Goal: Task Accomplishment & Management: Manage account settings

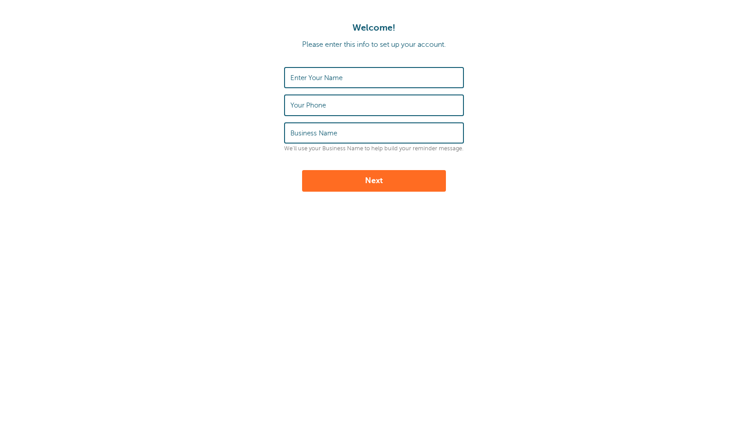
click at [389, 80] on input "Enter Your Name" at bounding box center [374, 77] width 167 height 19
type input "Max Hunt"
type input "8012302772"
click at [219, 165] on form "Enter Your Name Max Hunt Your Phone 8012302772 Business Name Coleman's Telecom …" at bounding box center [374, 129] width 730 height 125
drag, startPoint x: 370, startPoint y: 134, endPoint x: 234, endPoint y: 138, distance: 135.9
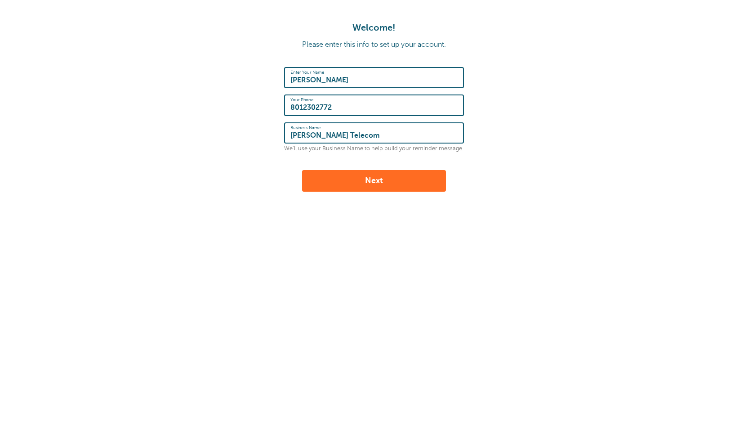
click at [234, 138] on form "Enter Your Name Max Hunt Your Phone 8012302772 Business Name Coleman's Telecom …" at bounding box center [374, 129] width 730 height 125
type input "Technology Without Noise"
click at [326, 174] on button "Next" at bounding box center [374, 181] width 144 height 22
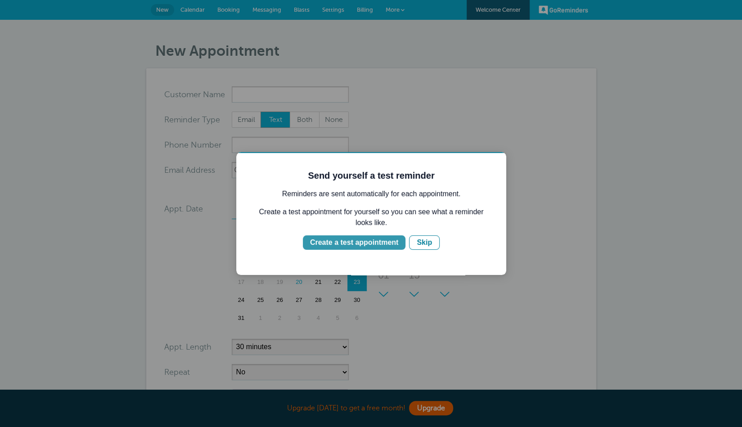
click at [369, 244] on div "Create a test appointment" at bounding box center [354, 242] width 88 height 11
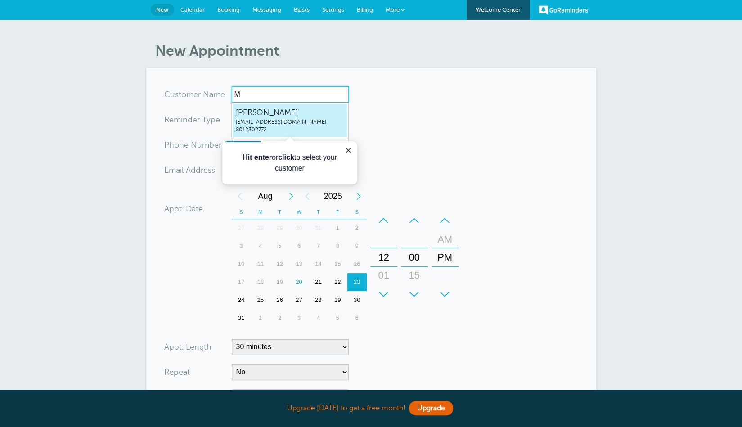
click at [291, 120] on span "maxh@technologywithoutnoise.com" at bounding box center [290, 122] width 108 height 8
type input "MaxHuntmaxh@technologywithoutnoise.com8012302772"
type input "[PERSON_NAME]"
type input "8012302772"
type input "maxh@technologywithoutnoise.com"
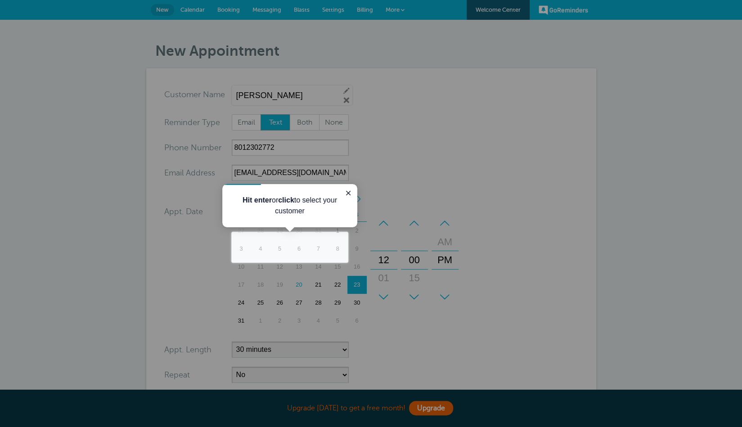
scroll to position [186, 0]
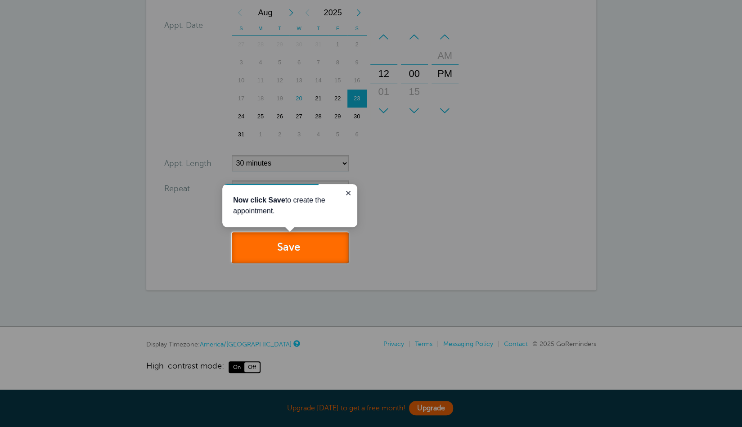
click at [300, 242] on button "Save" at bounding box center [290, 247] width 117 height 31
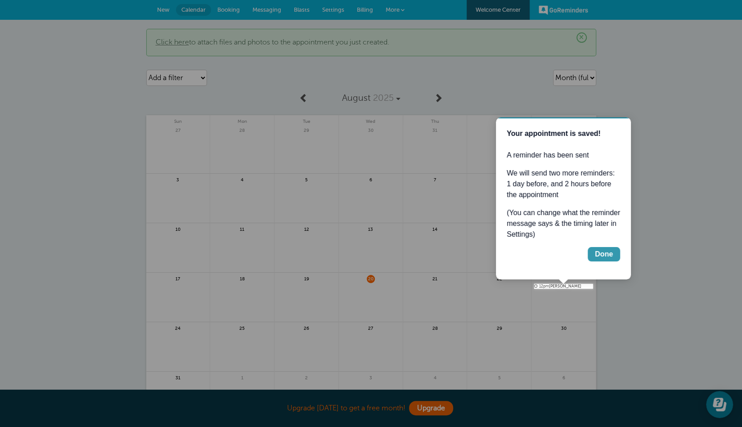
click at [613, 254] on button "Done" at bounding box center [603, 254] width 32 height 14
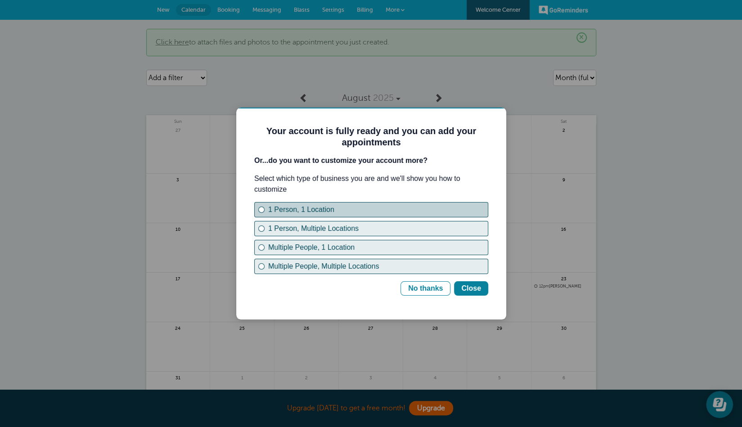
click at [335, 210] on div "1 Person, 1 Location" at bounding box center [377, 209] width 219 height 11
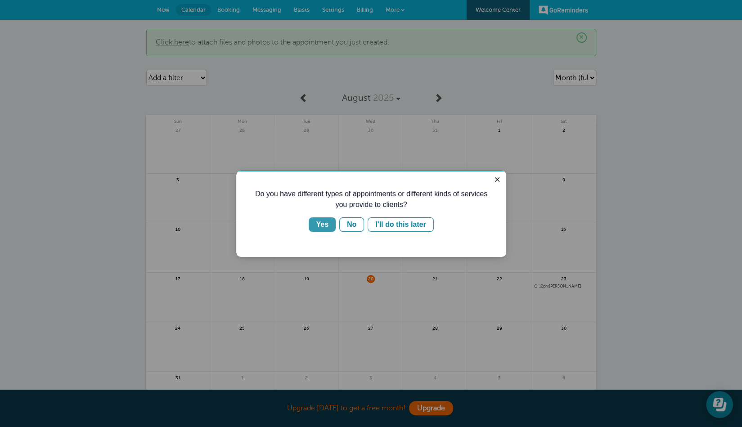
click at [326, 222] on div "Yes" at bounding box center [322, 224] width 13 height 11
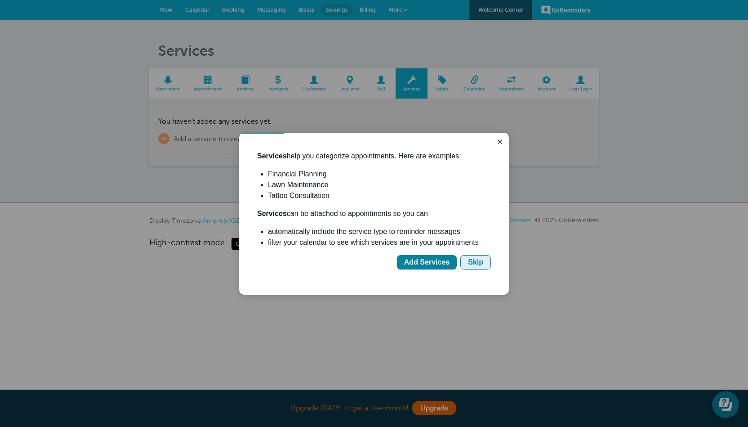
click at [477, 266] on div "Skip" at bounding box center [475, 262] width 15 height 11
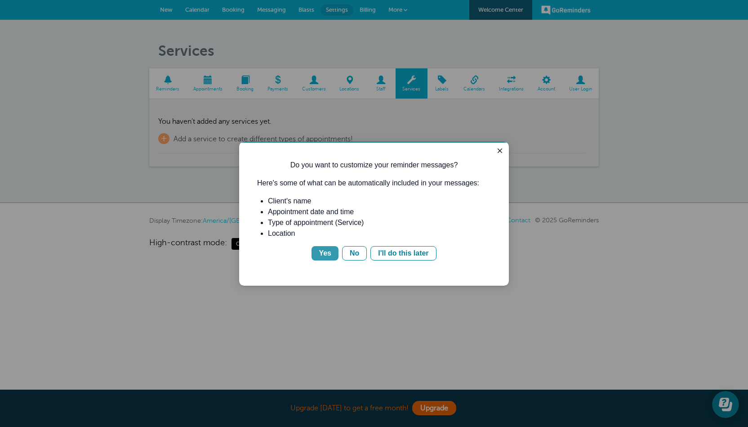
click at [326, 250] on div "Yes" at bounding box center [325, 253] width 13 height 11
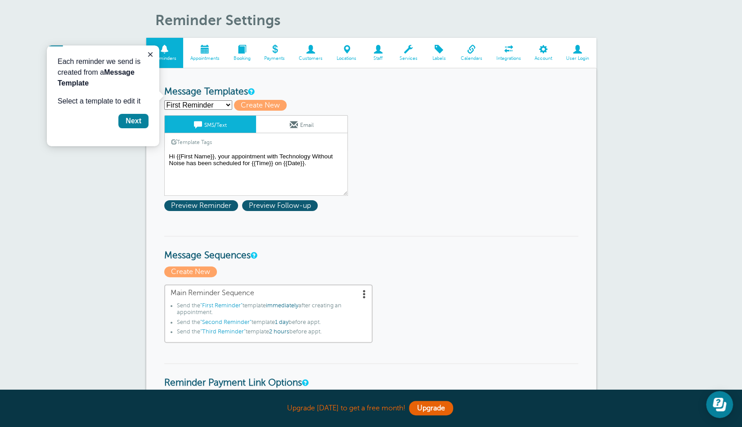
scroll to position [41, 0]
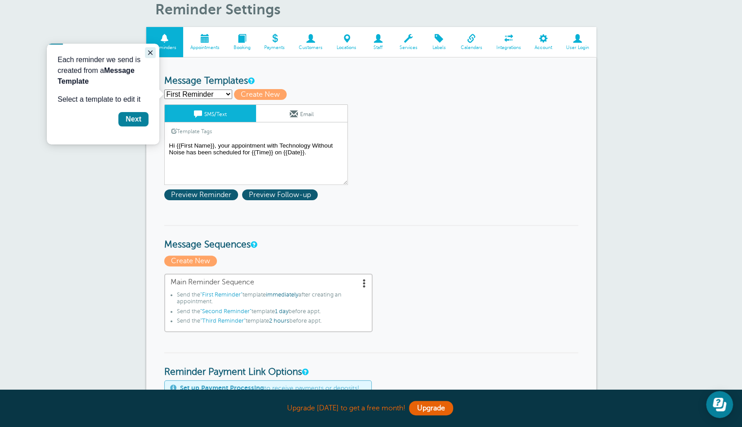
click at [148, 52] on icon "Close guide" at bounding box center [150, 52] width 7 height 7
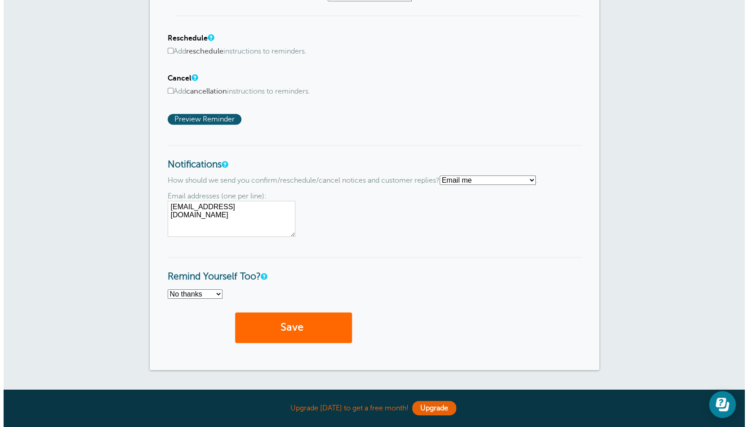
scroll to position [560, 0]
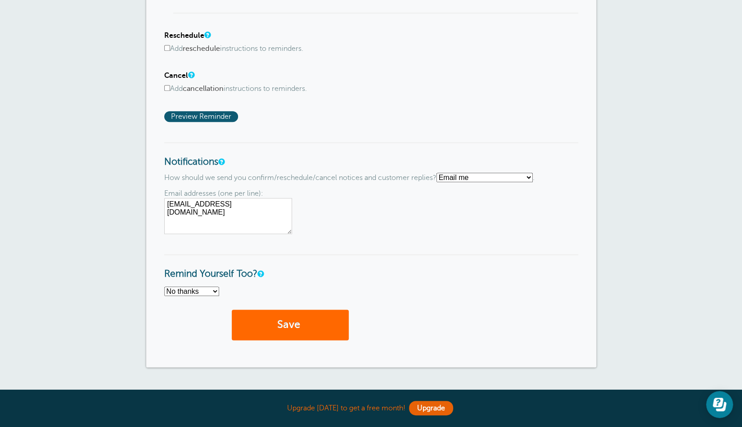
click at [168, 86] on input "Add cancellation instructions to reminders." at bounding box center [167, 88] width 6 height 6
checkbox input "true"
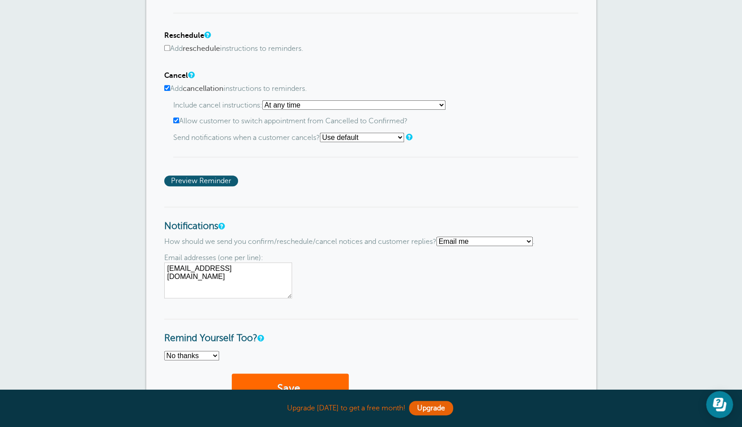
click at [316, 109] on div "Include cancel instructions: At any time If reminder more than 1 day away from …" at bounding box center [375, 128] width 405 height 57
click at [325, 104] on select "At any time If reminder more than 1 day away from appointment If reminder more …" at bounding box center [353, 104] width 183 height 9
select select "1"
click at [264, 100] on select "At any time If reminder more than 1 day away from appointment If reminder more …" at bounding box center [353, 104] width 183 height 9
click at [198, 176] on span "Preview Reminder" at bounding box center [201, 180] width 74 height 11
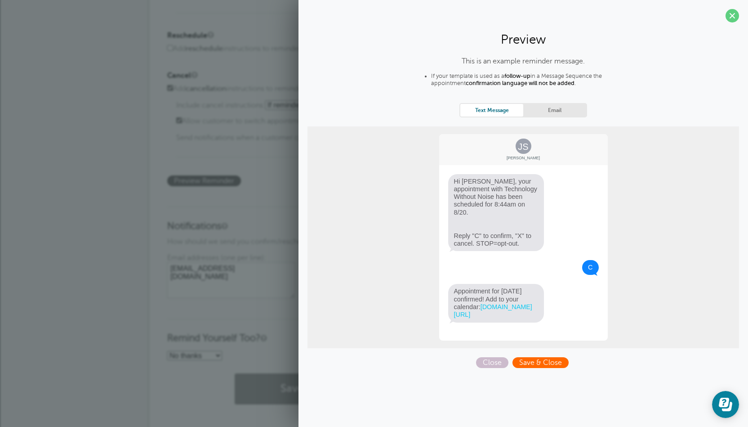
click at [550, 362] on span "Save & Close" at bounding box center [541, 362] width 56 height 11
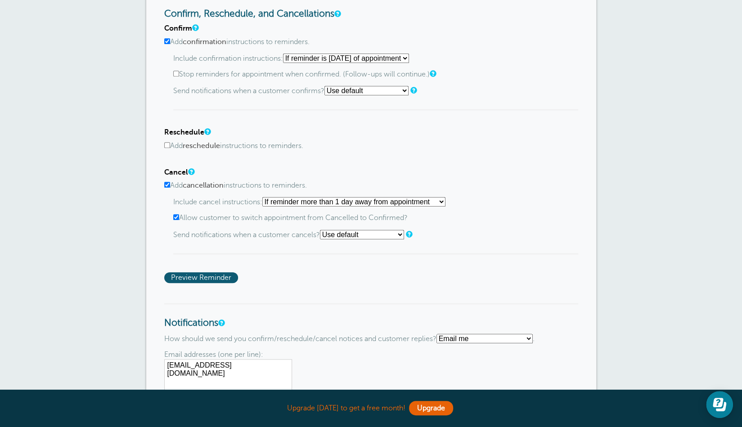
scroll to position [727, 0]
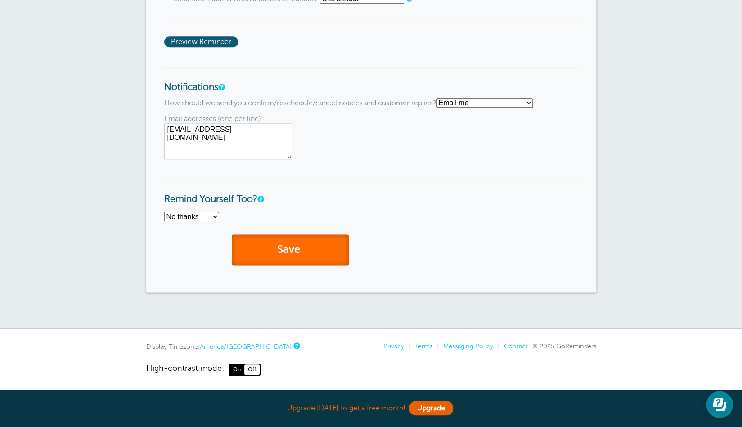
click at [276, 248] on button "Save" at bounding box center [290, 249] width 117 height 31
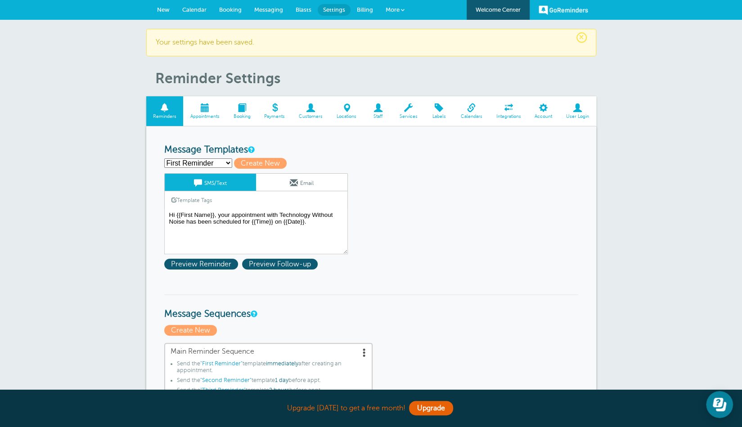
click at [403, 8] on link "More" at bounding box center [394, 10] width 31 height 20
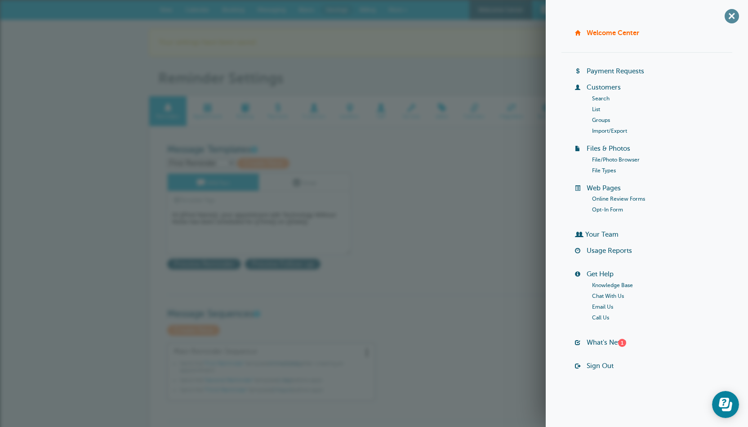
click at [732, 17] on span "+" at bounding box center [732, 16] width 20 height 20
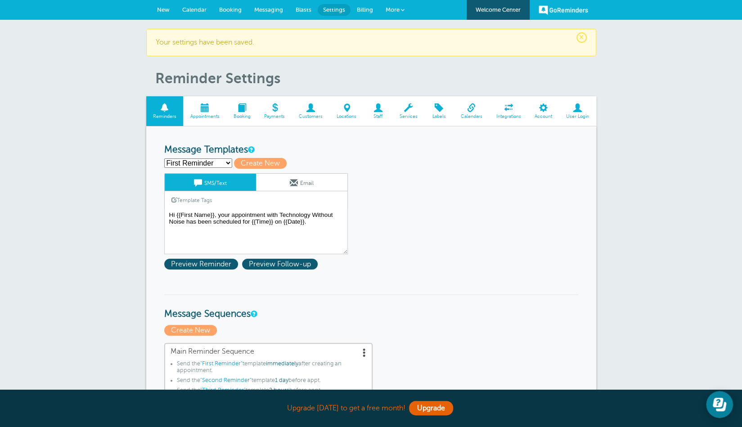
click at [190, 13] on span "Calendar" at bounding box center [194, 9] width 24 height 7
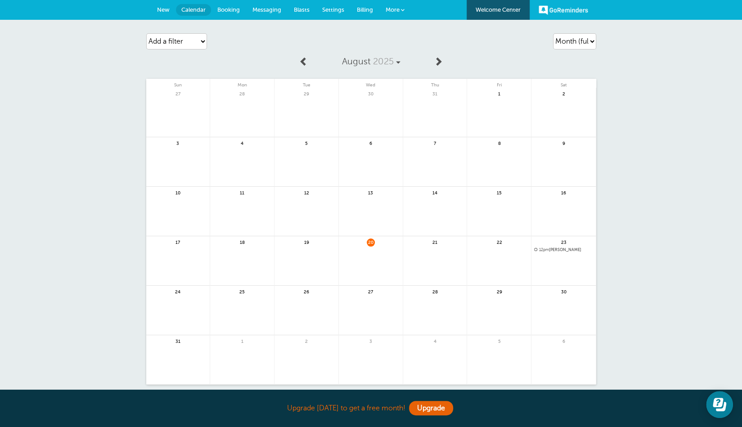
click at [435, 242] on span "21" at bounding box center [435, 241] width 8 height 7
click at [429, 254] on link at bounding box center [435, 265] width 64 height 39
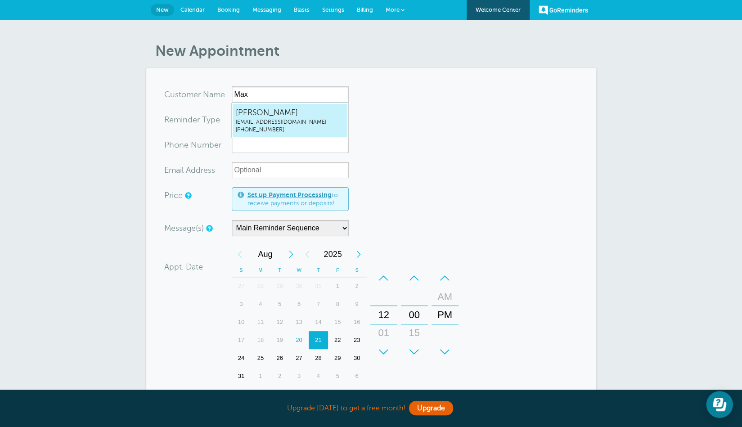
click at [335, 116] on span "Max Hunt" at bounding box center [290, 112] width 108 height 11
type input "MaxHuntmaxh@technologywithoutnoise.com8012302772"
type input "[PERSON_NAME]"
type input "(801) 230-2772"
type input "maxh@technologywithoutnoise.com"
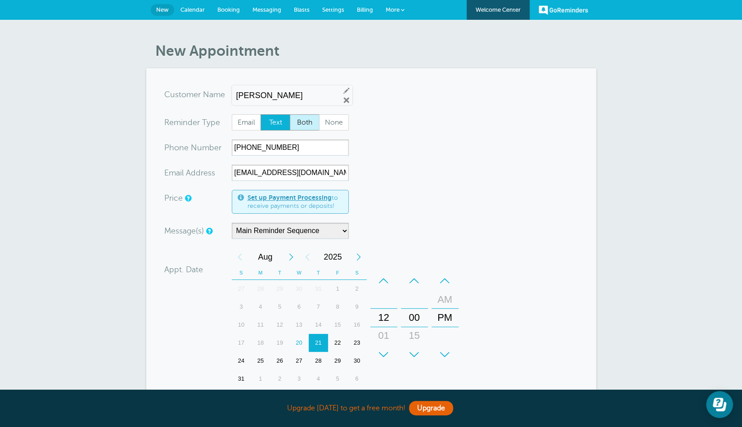
click at [303, 125] on span "Both" at bounding box center [304, 122] width 29 height 15
click at [290, 114] on input "Both" at bounding box center [289, 114] width 0 height 0
radio input "true"
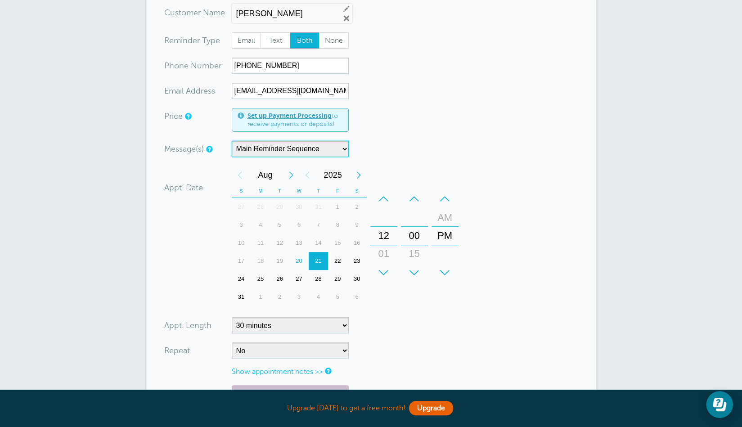
click at [337, 146] on select "Main Reminder Sequence" at bounding box center [290, 149] width 117 height 16
click at [413, 149] on div "Message(s) Main Reminder Sequence Custom Message Start with First Reminder Seco…" at bounding box center [310, 149] width 292 height 16
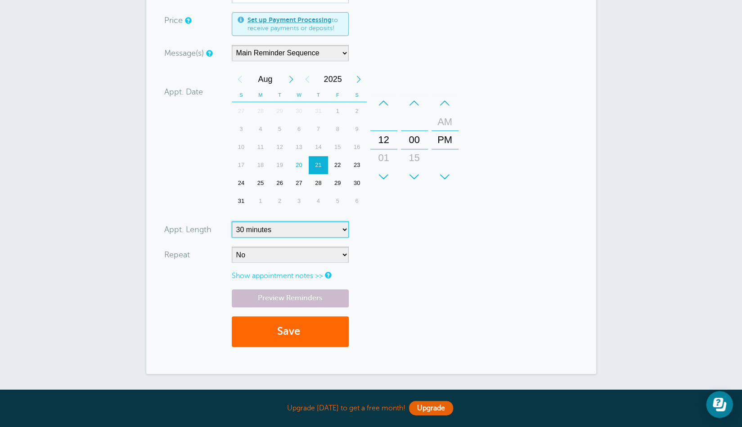
click at [312, 224] on select "5 minutes 10 minutes 15 minutes 20 minutes 25 minutes 30 minutes 35 minutes 40 …" at bounding box center [290, 229] width 117 height 16
click at [400, 217] on form "You are creating a new customer. To use an existing customer select one from th…" at bounding box center [371, 132] width 414 height 447
click at [312, 255] on select "No Daily Weekly Every 2 weeks Every 3 weeks Every 4 weeks Monthly Every 5 weeks…" at bounding box center [290, 254] width 117 height 16
click at [409, 263] on form "You are creating a new customer. To use an existing customer select one from th…" at bounding box center [371, 132] width 414 height 447
click at [310, 341] on button "Save" at bounding box center [290, 331] width 117 height 31
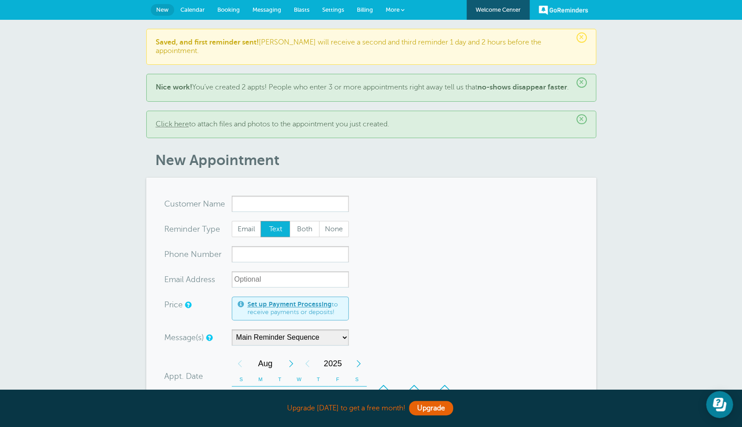
click at [194, 12] on span "Calendar" at bounding box center [192, 9] width 24 height 7
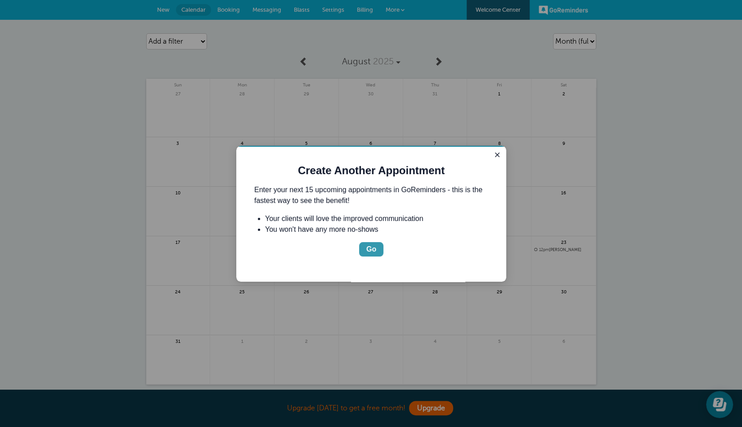
click at [379, 250] on button "Go" at bounding box center [371, 249] width 24 height 14
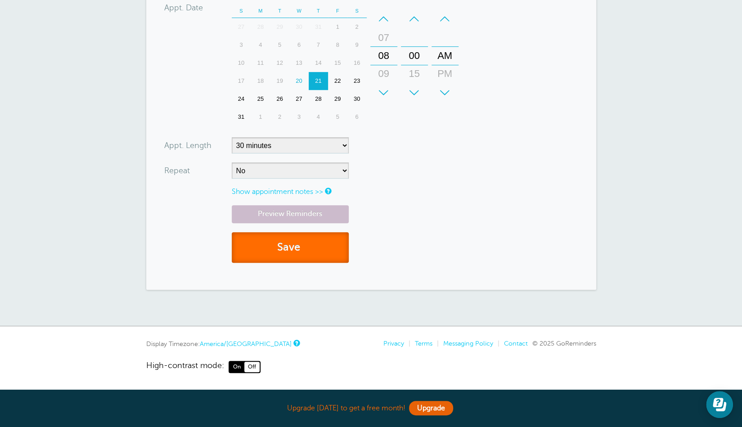
click at [318, 244] on button "Save" at bounding box center [290, 247] width 117 height 31
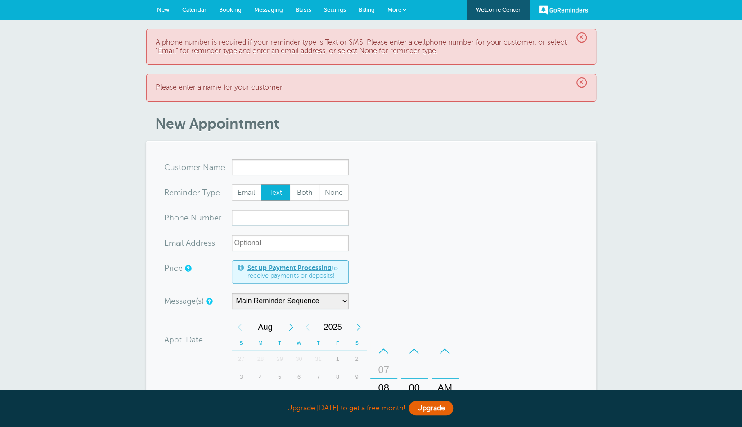
click at [188, 8] on span "Calendar" at bounding box center [194, 9] width 24 height 7
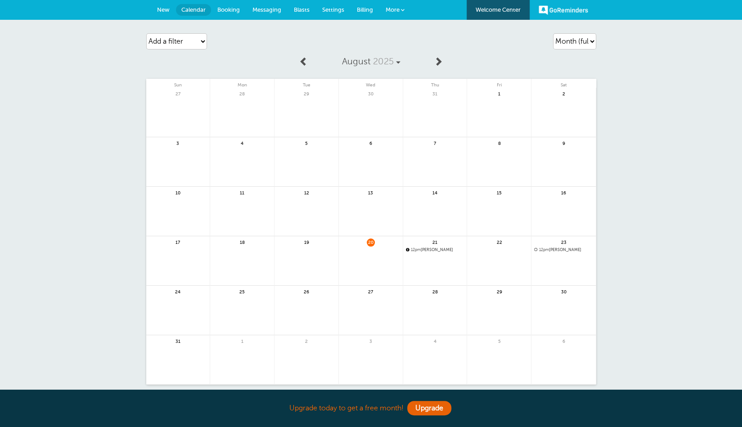
click at [423, 263] on link at bounding box center [435, 273] width 64 height 39
click at [424, 250] on span "12pm [PERSON_NAME]" at bounding box center [435, 249] width 58 height 5
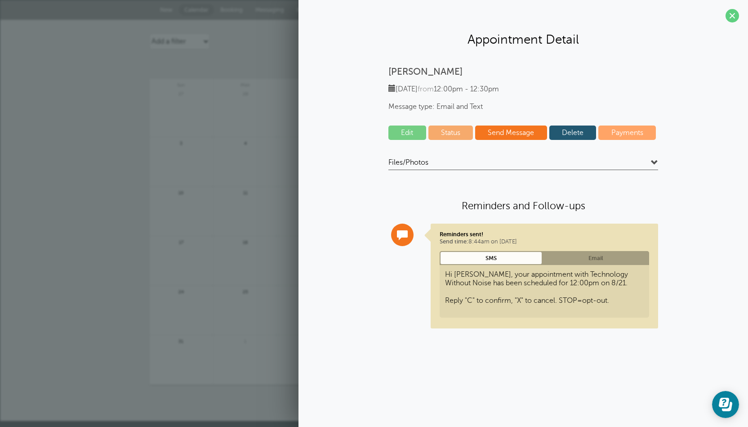
click at [464, 130] on link "Status" at bounding box center [451, 132] width 45 height 14
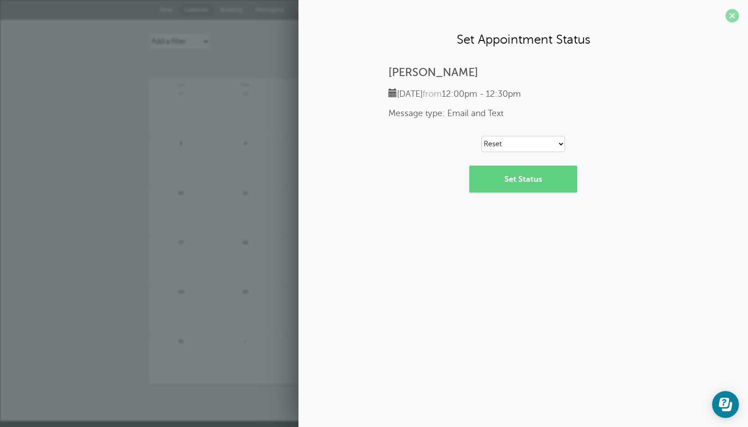
click at [734, 16] on span at bounding box center [732, 15] width 13 height 13
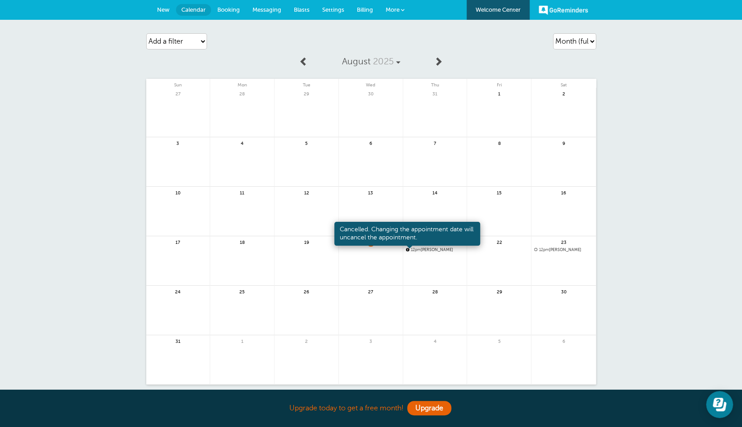
click at [408, 250] on span at bounding box center [408, 250] width 4 height 4
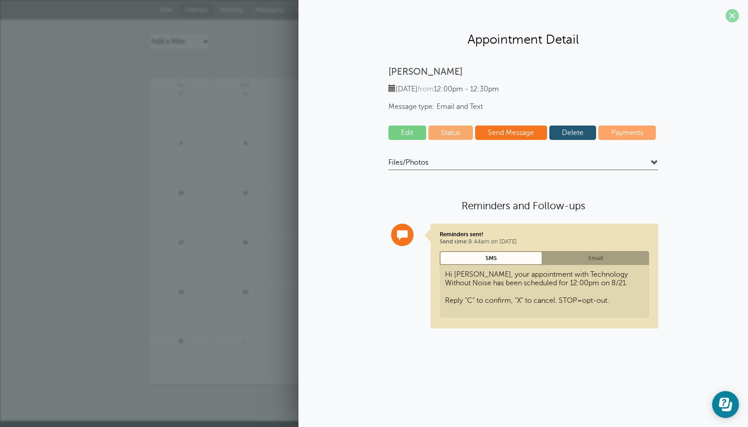
click at [732, 16] on span at bounding box center [732, 15] width 13 height 13
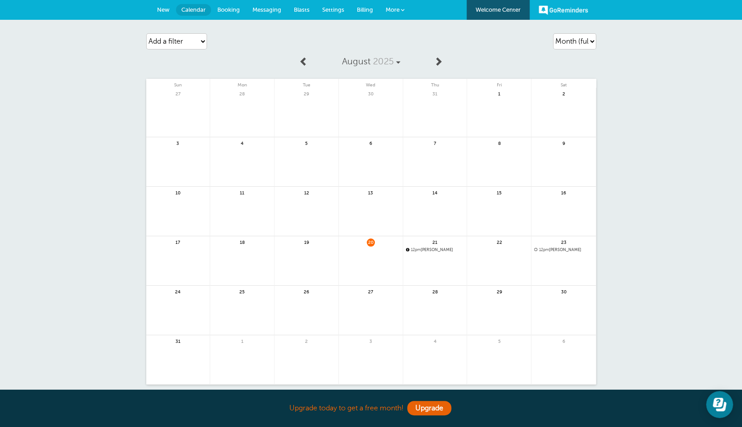
click at [423, 269] on link at bounding box center [435, 273] width 64 height 39
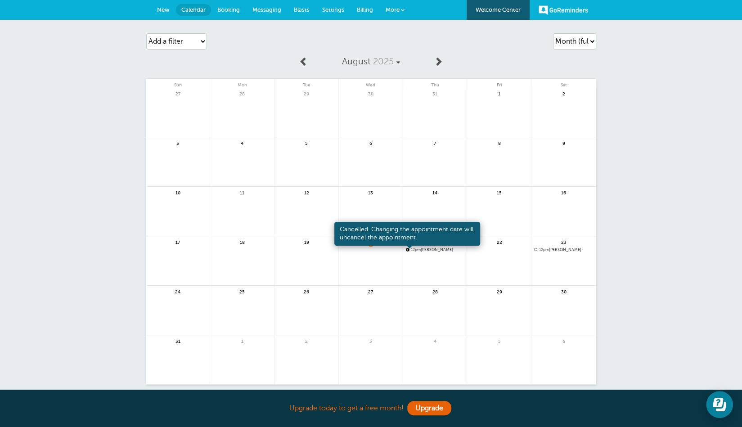
click at [408, 250] on span at bounding box center [408, 250] width 4 height 4
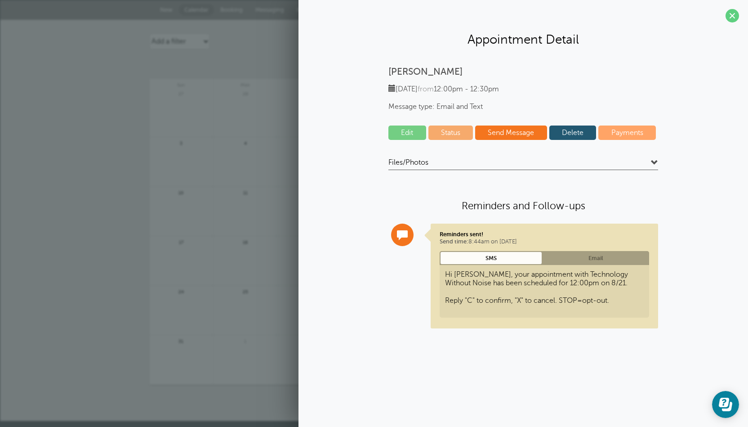
click at [540, 134] on link "Send Message" at bounding box center [511, 132] width 72 height 14
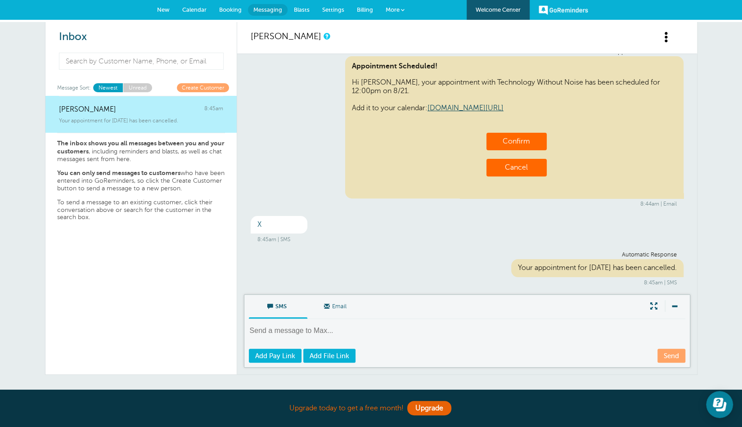
click at [337, 331] on textarea at bounding box center [468, 337] width 438 height 22
type textarea "Hello"
click at [668, 359] on link "Send" at bounding box center [671, 356] width 28 height 14
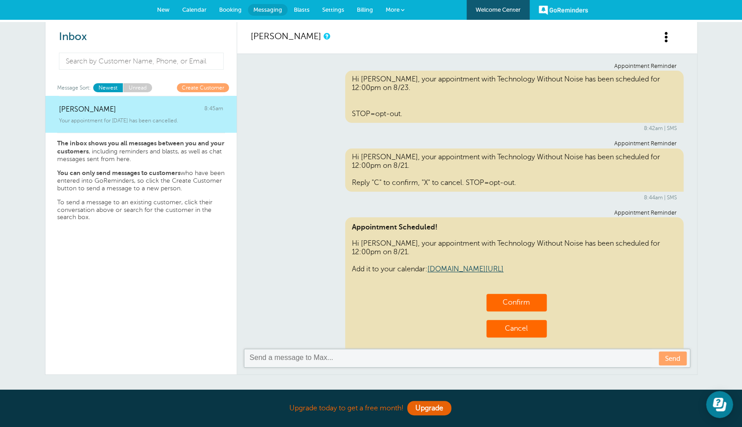
click at [186, 9] on span "Calendar" at bounding box center [194, 9] width 24 height 7
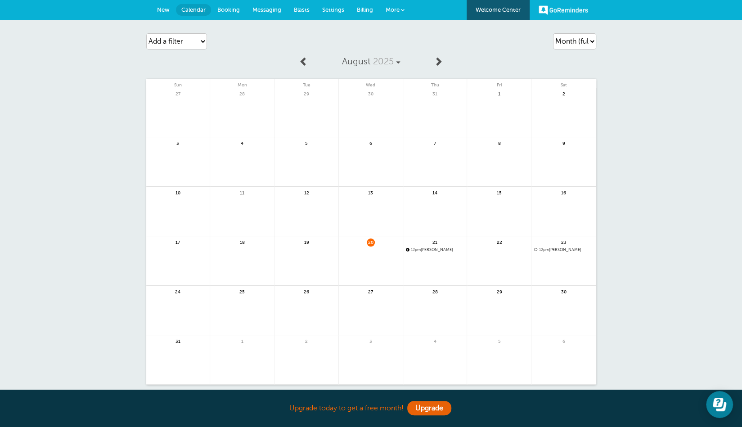
click at [371, 9] on span "Billing" at bounding box center [365, 9] width 16 height 7
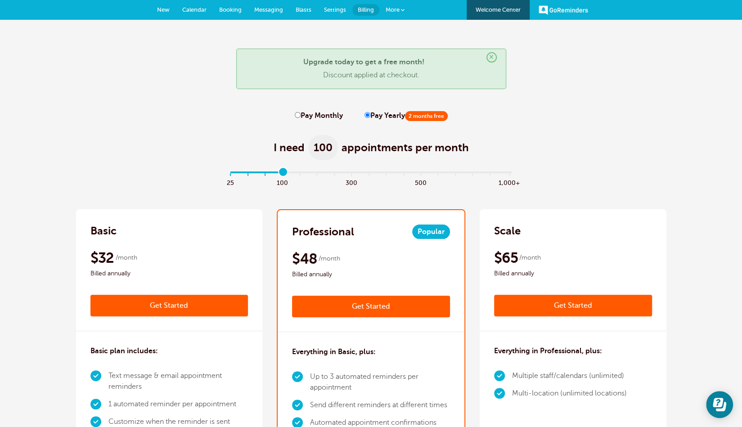
drag, startPoint x: 230, startPoint y: 170, endPoint x: 291, endPoint y: 172, distance: 60.3
click at [291, 173] on input "range" at bounding box center [370, 174] width 291 height 2
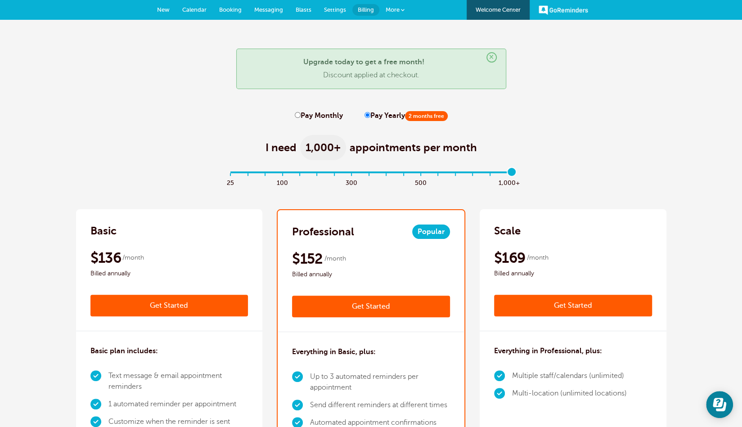
drag, startPoint x: 284, startPoint y: 170, endPoint x: 512, endPoint y: 172, distance: 228.5
click at [512, 173] on input "range" at bounding box center [370, 174] width 291 height 2
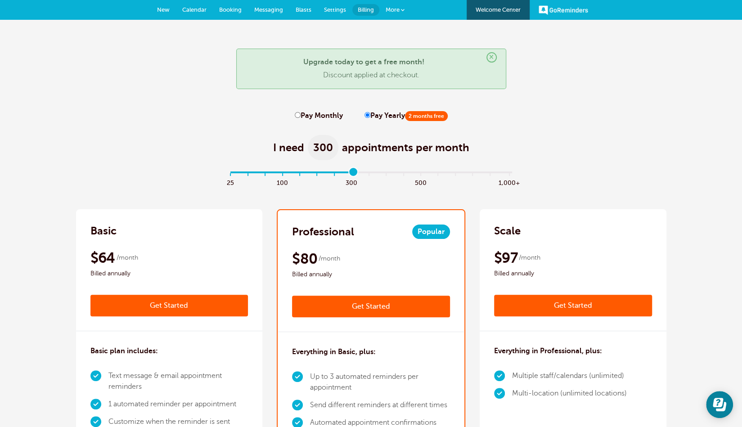
drag, startPoint x: 507, startPoint y: 175, endPoint x: 354, endPoint y: 165, distance: 152.8
click at [354, 173] on input "range" at bounding box center [370, 174] width 291 height 2
drag, startPoint x: 344, startPoint y: 170, endPoint x: 213, endPoint y: 163, distance: 130.6
drag, startPoint x: 355, startPoint y: 171, endPoint x: 210, endPoint y: 169, distance: 145.3
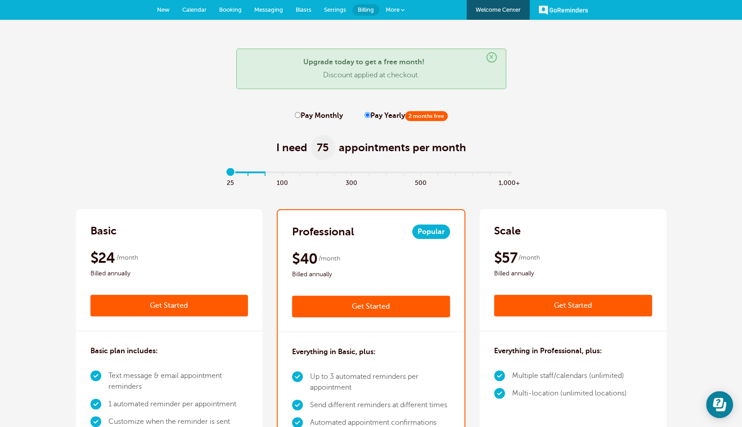
type input "0"
click at [225, 173] on input "range" at bounding box center [370, 174] width 291 height 2
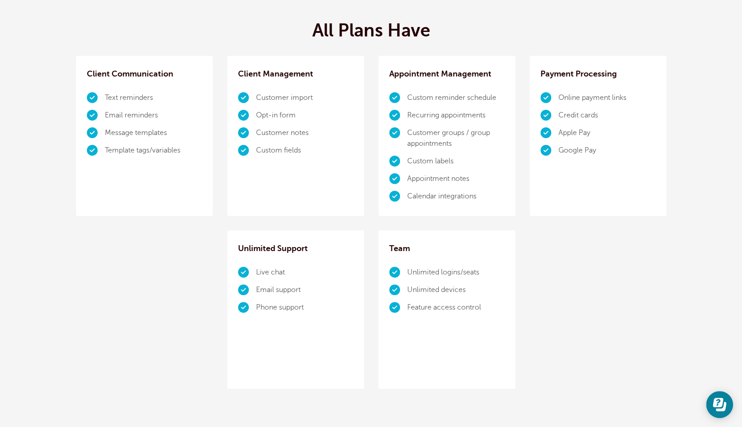
scroll to position [557, 0]
